Goal: Task Accomplishment & Management: Manage account settings

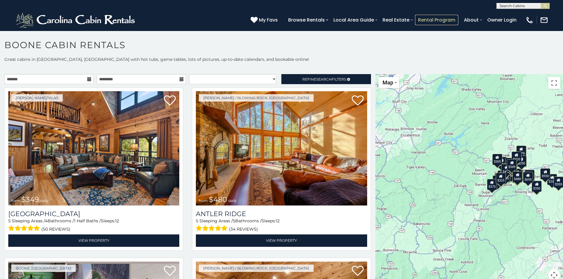
click at [431, 18] on link "Rental Program" at bounding box center [436, 20] width 43 height 10
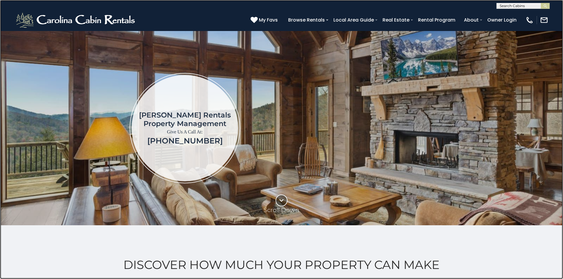
click at [115, 82] on link at bounding box center [281, 139] width 563 height 279
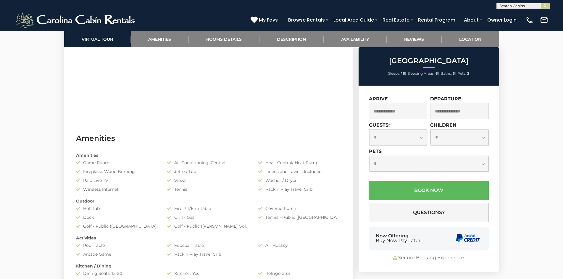
scroll to position [397, 0]
